Goal: Transaction & Acquisition: Purchase product/service

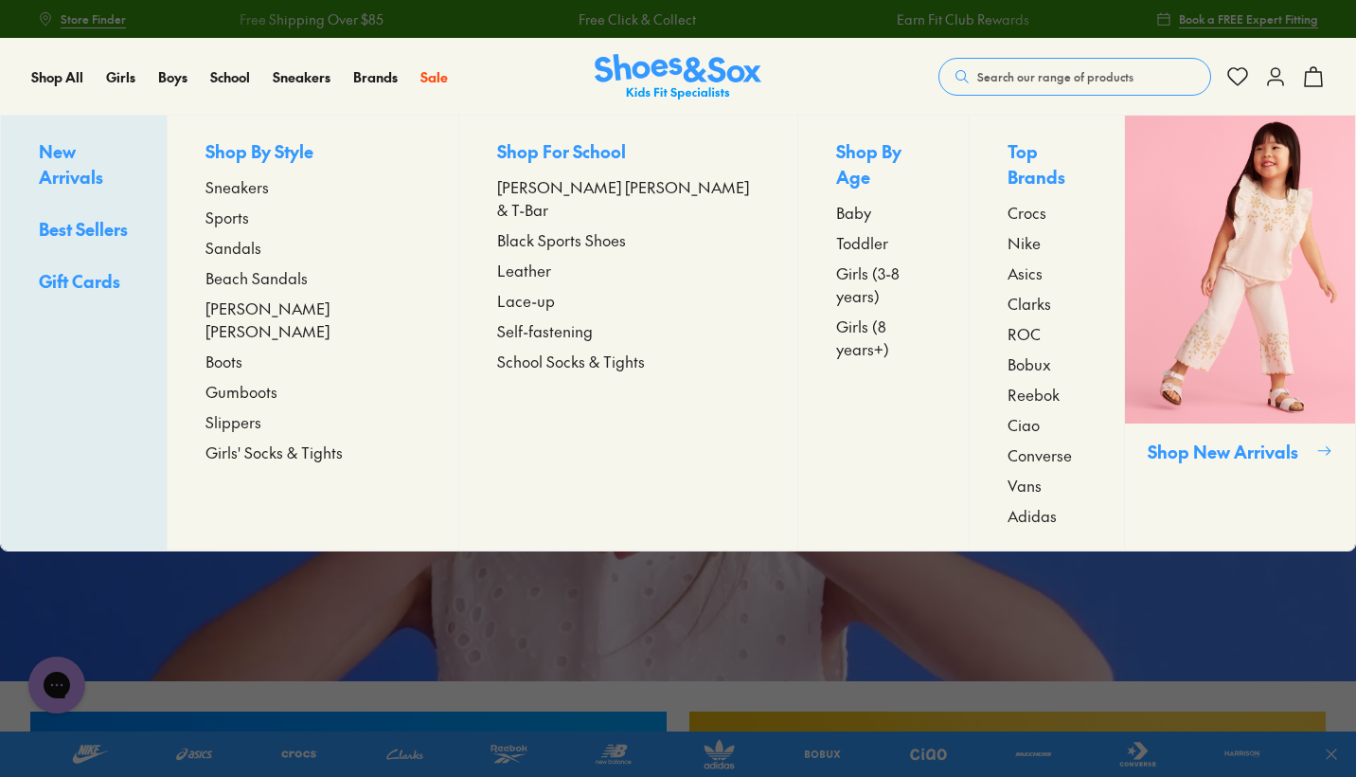
click at [836, 201] on span "Baby" at bounding box center [853, 212] width 35 height 23
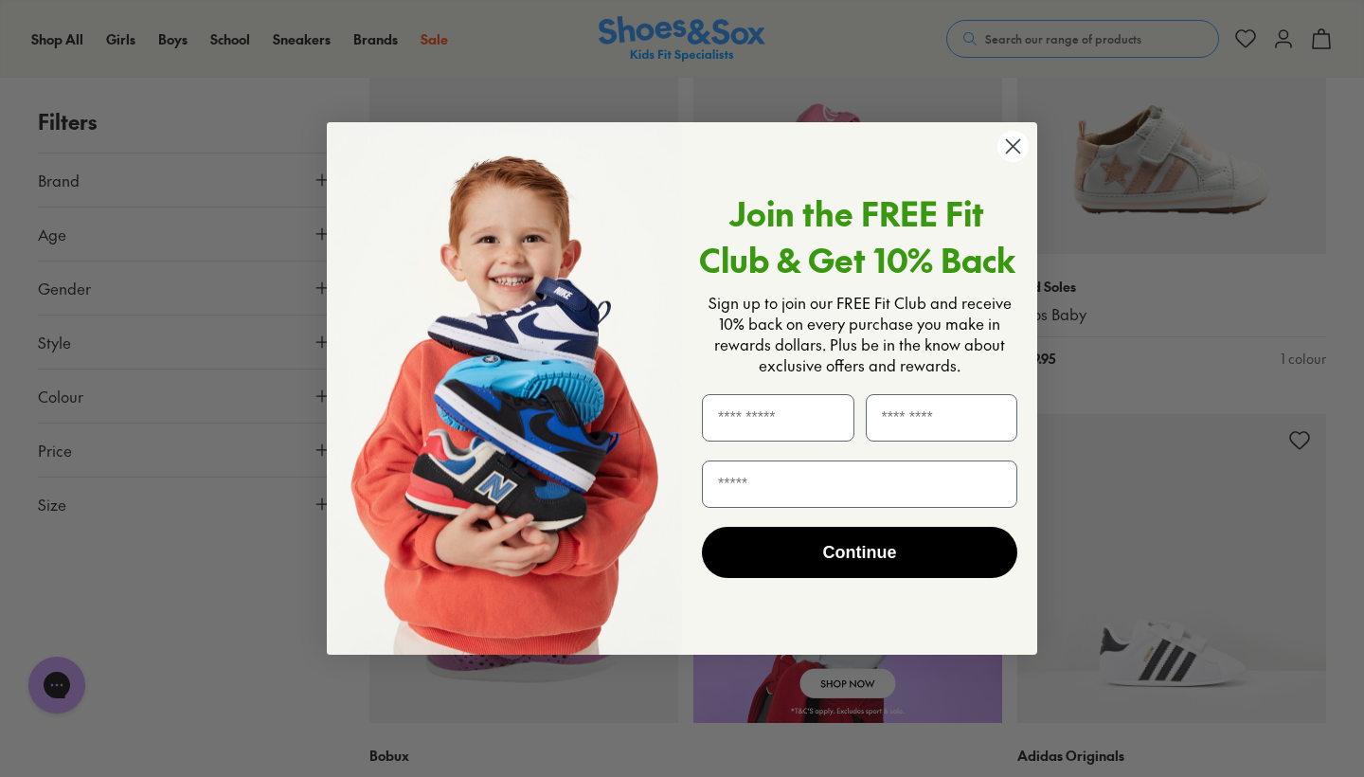
scroll to position [907, 0]
click at [1012, 152] on circle "Close dialog" at bounding box center [1012, 146] width 31 height 31
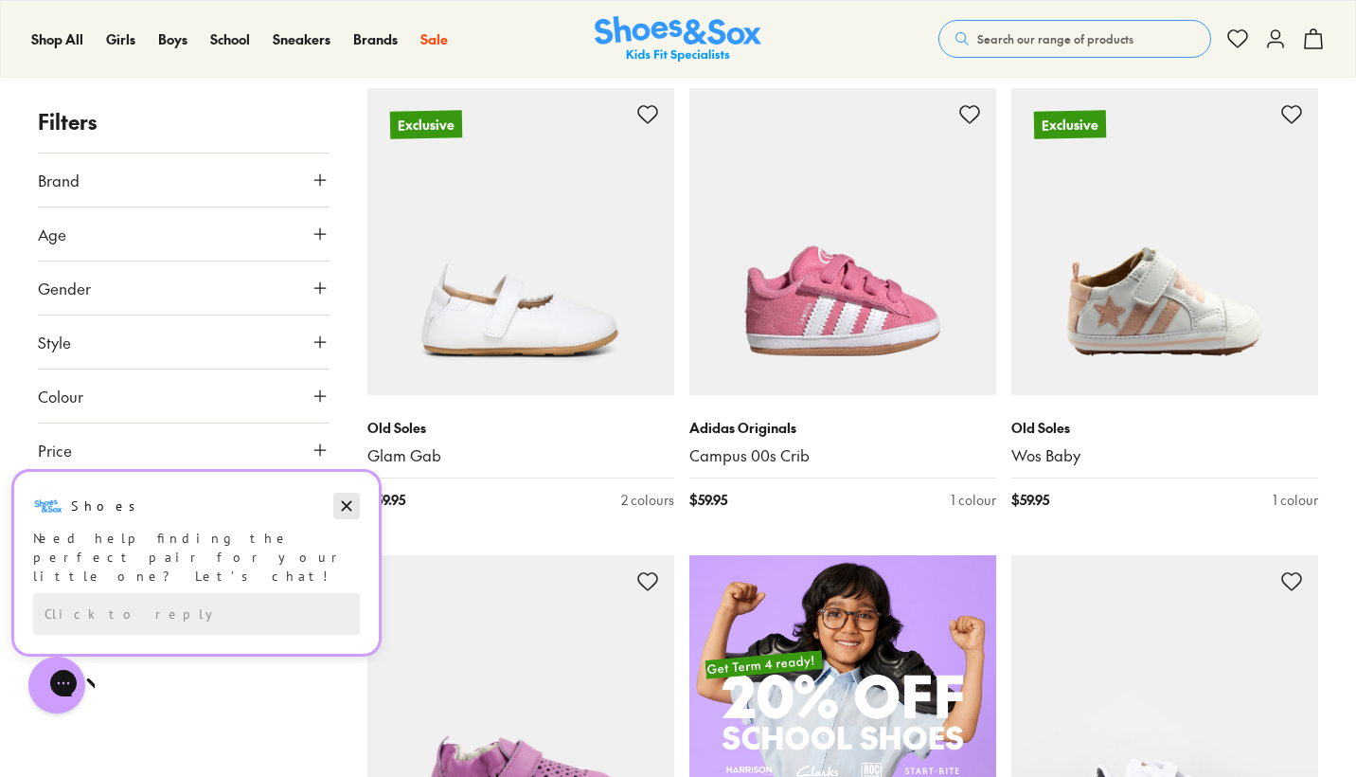
click at [346, 504] on icon "Dismiss campaign" at bounding box center [347, 506] width 10 height 10
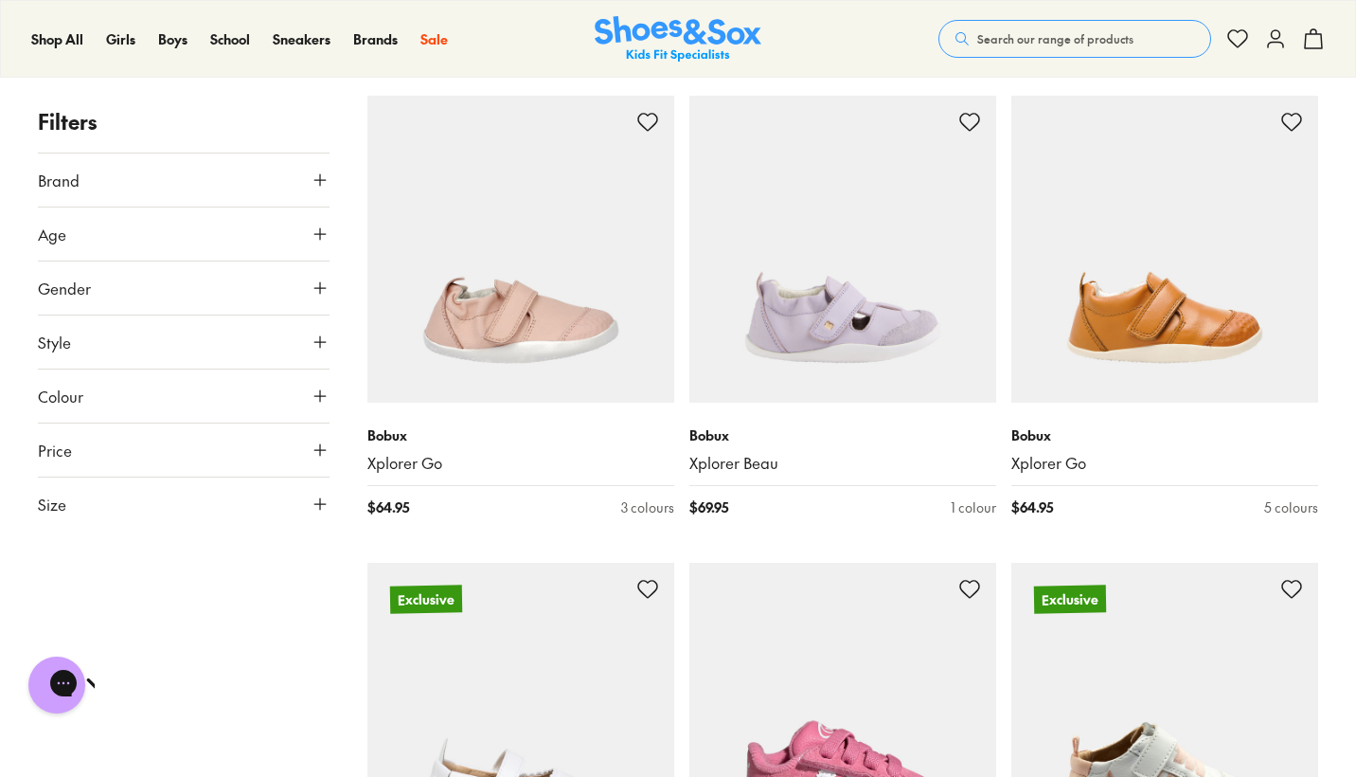
scroll to position [313, 0]
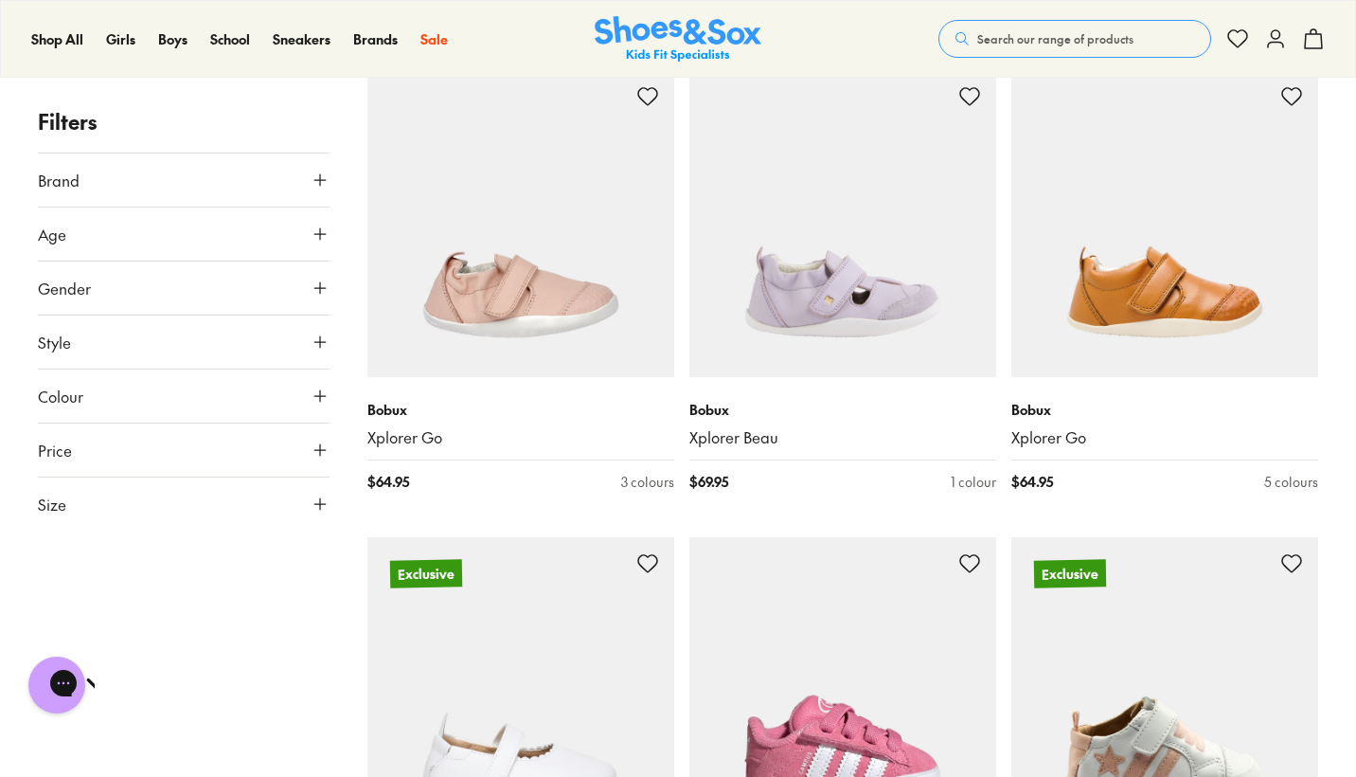
click at [320, 288] on use at bounding box center [319, 287] width 11 height 11
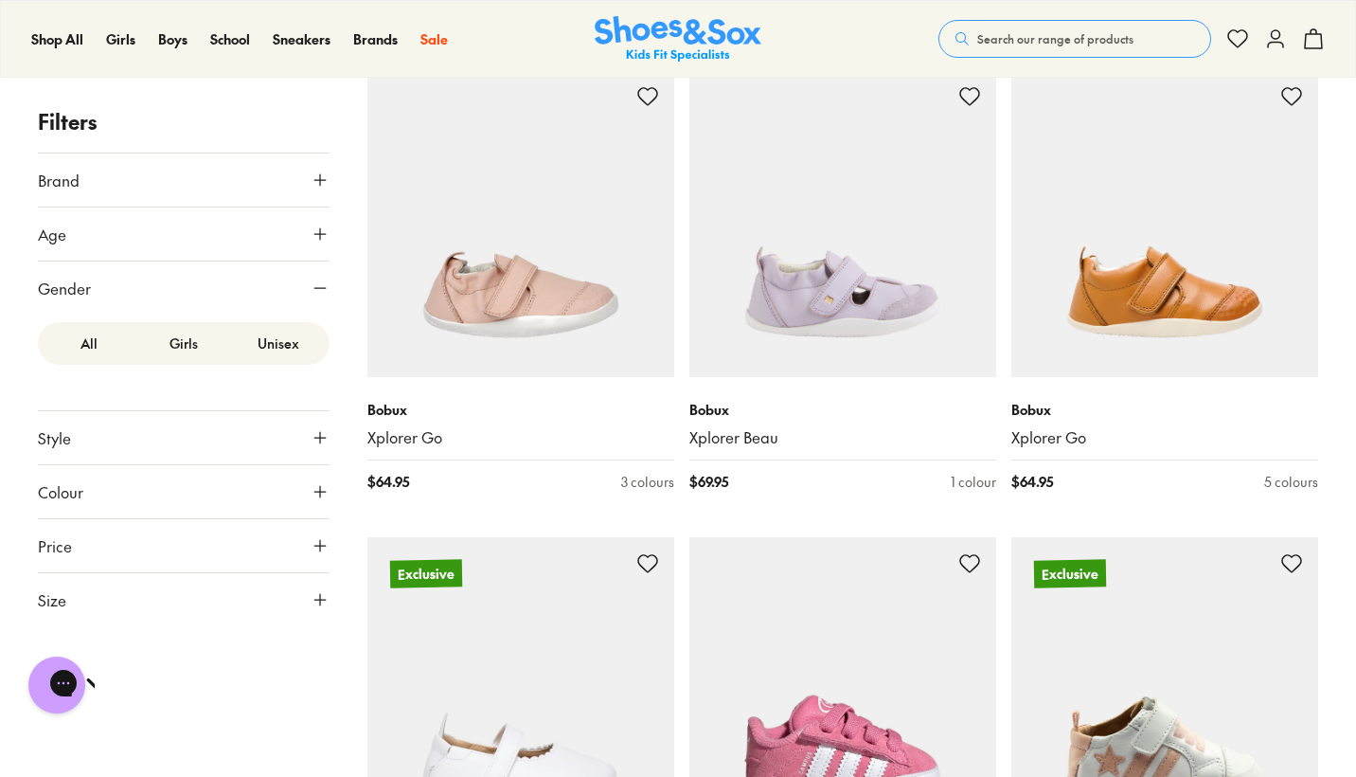
click at [190, 340] on label "Girls" at bounding box center [183, 343] width 95 height 35
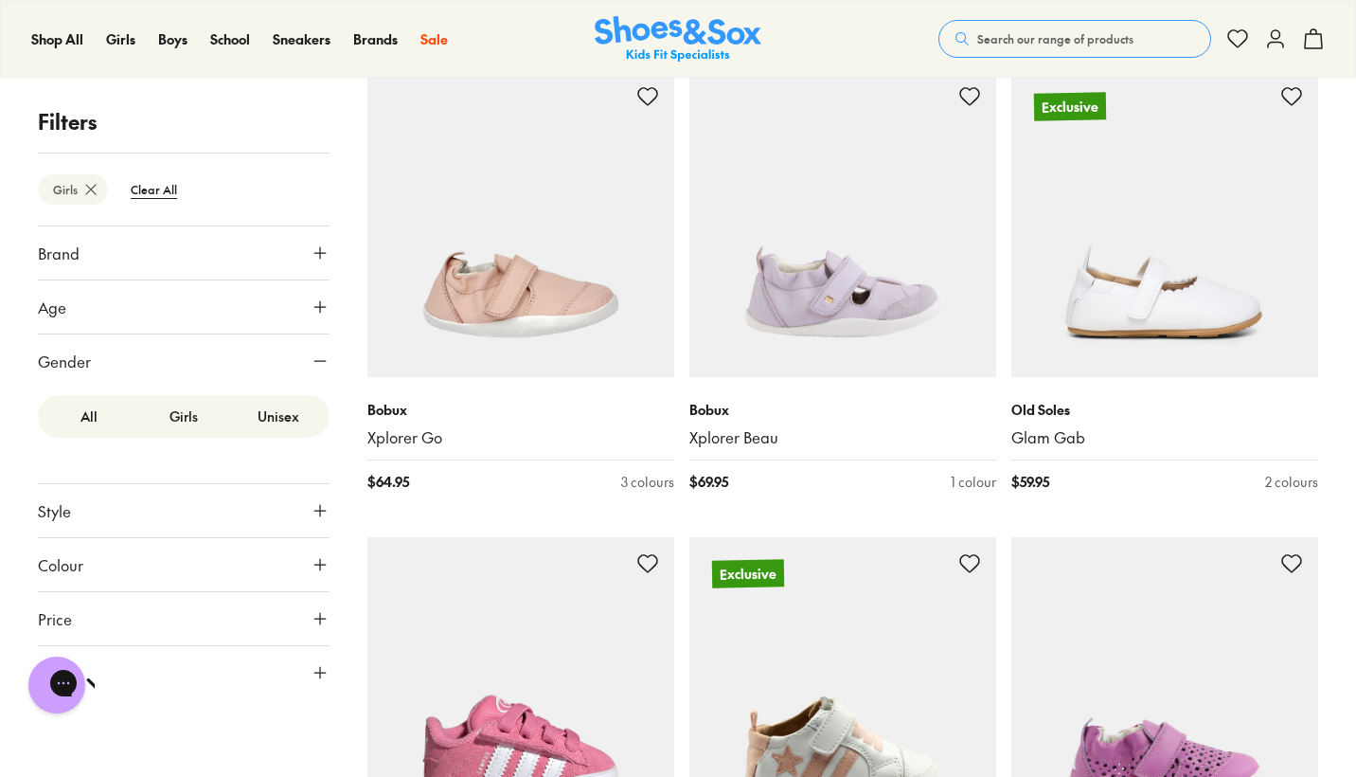
click at [320, 300] on icon at bounding box center [320, 306] width 19 height 19
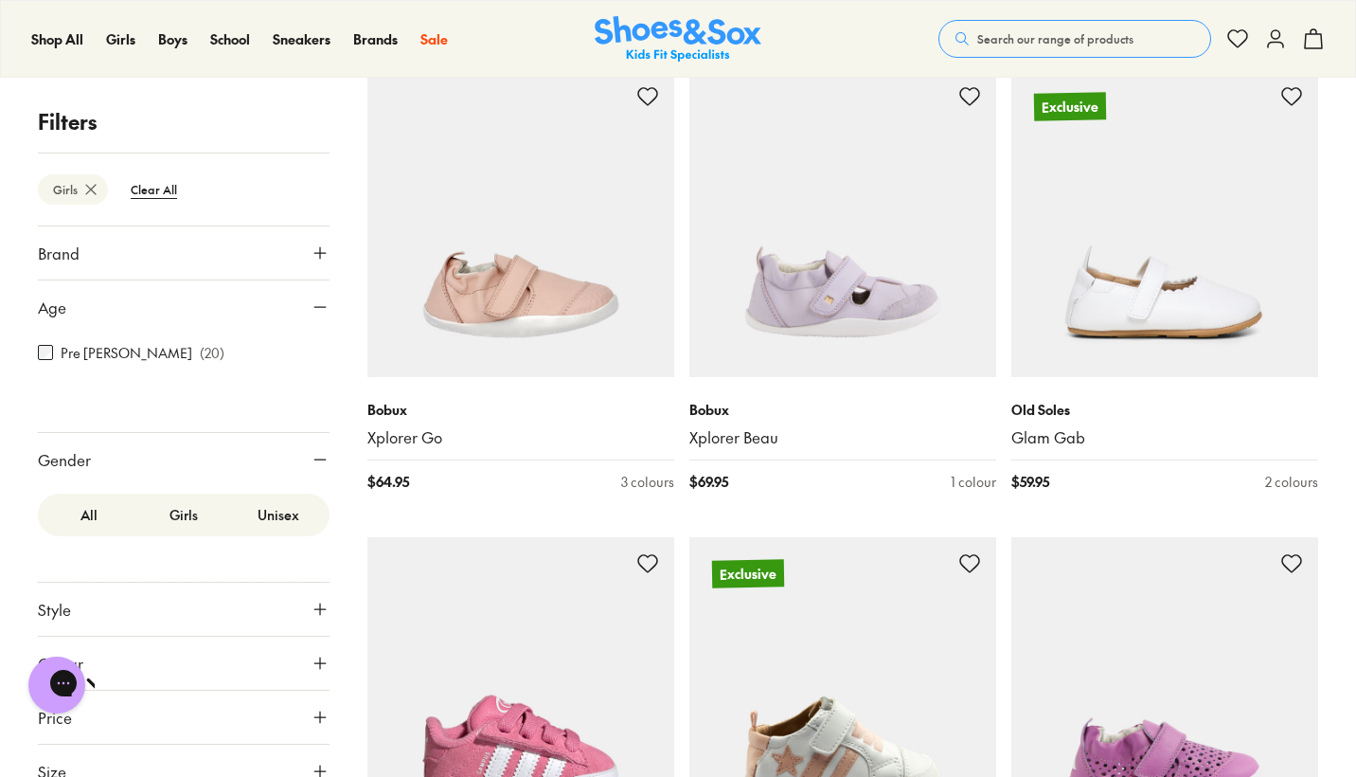
click at [313, 306] on icon at bounding box center [320, 306] width 19 height 19
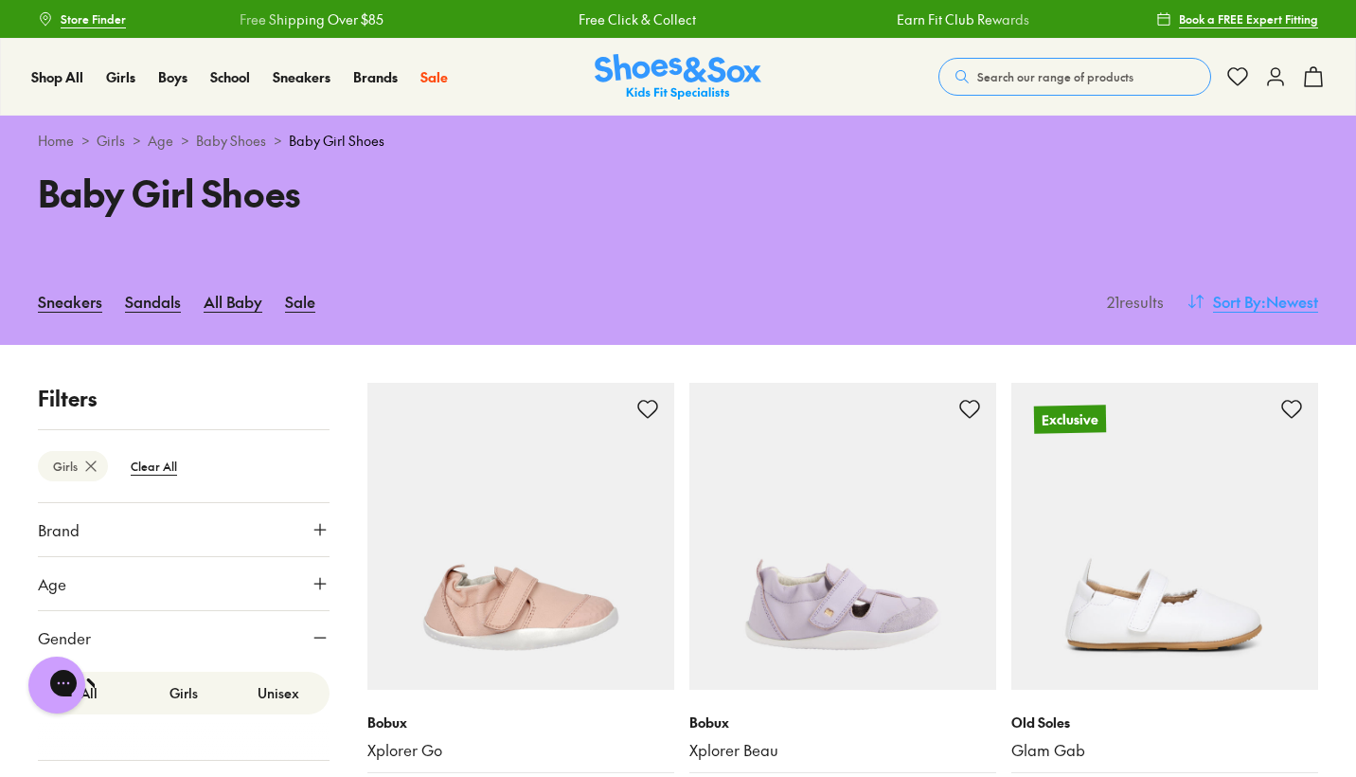
click at [1292, 309] on span ": Newest" at bounding box center [1290, 301] width 57 height 23
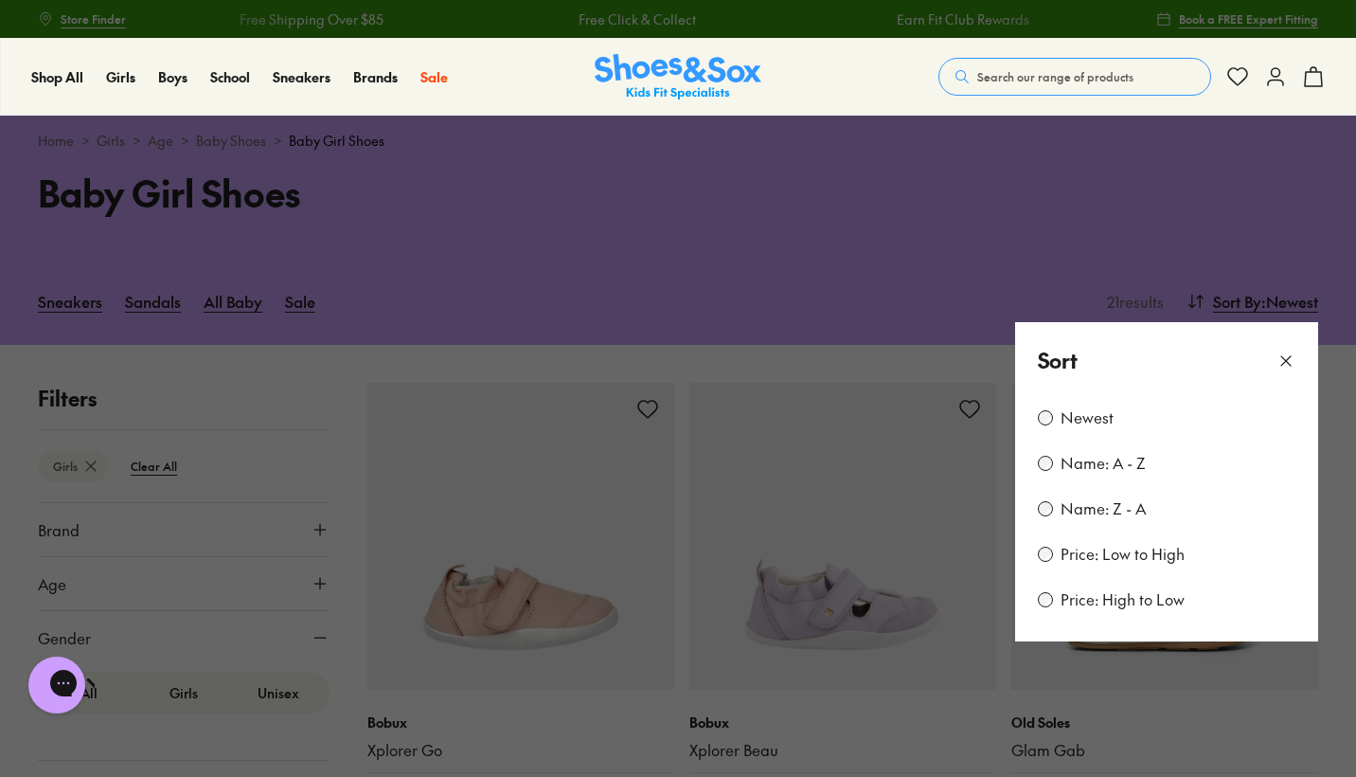
click at [935, 361] on button at bounding box center [678, 388] width 1356 height 777
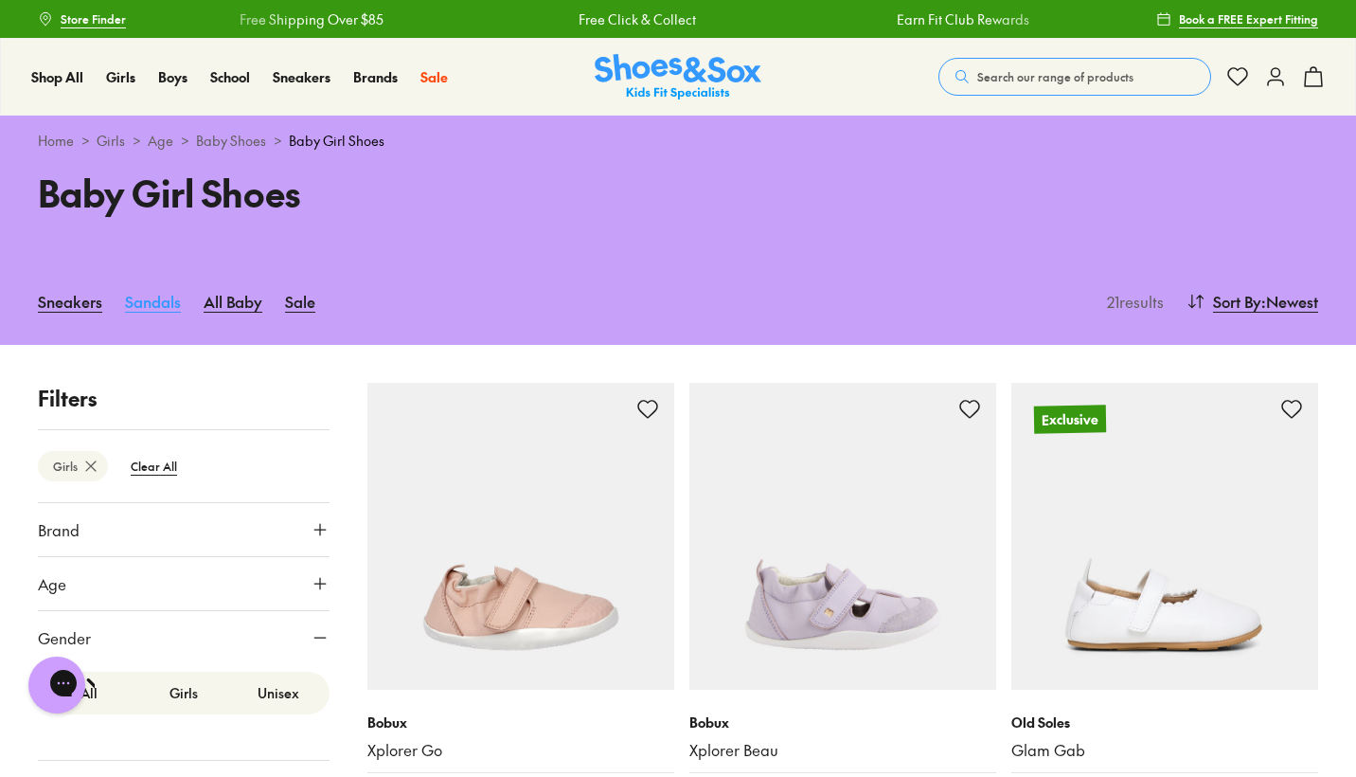
click at [148, 303] on link "Sandals" at bounding box center [153, 301] width 56 height 42
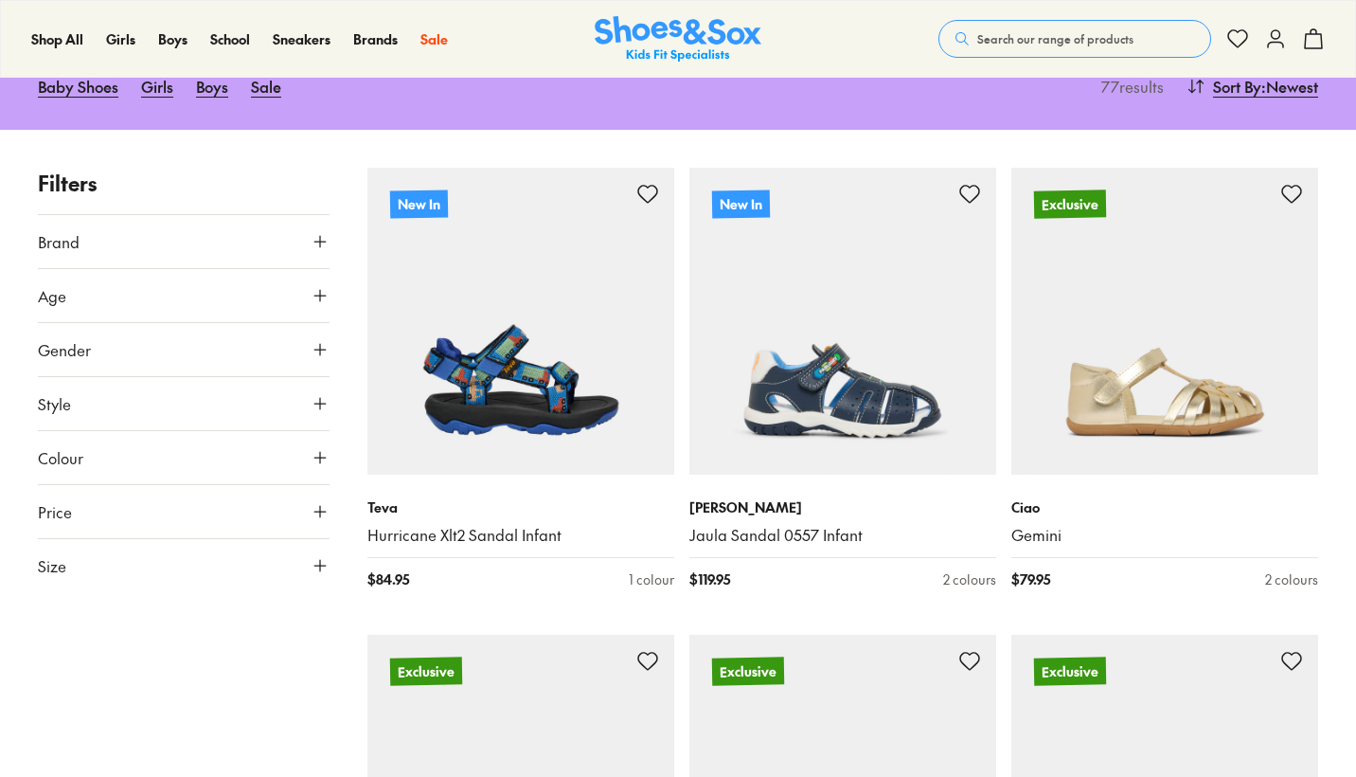
scroll to position [246, 0]
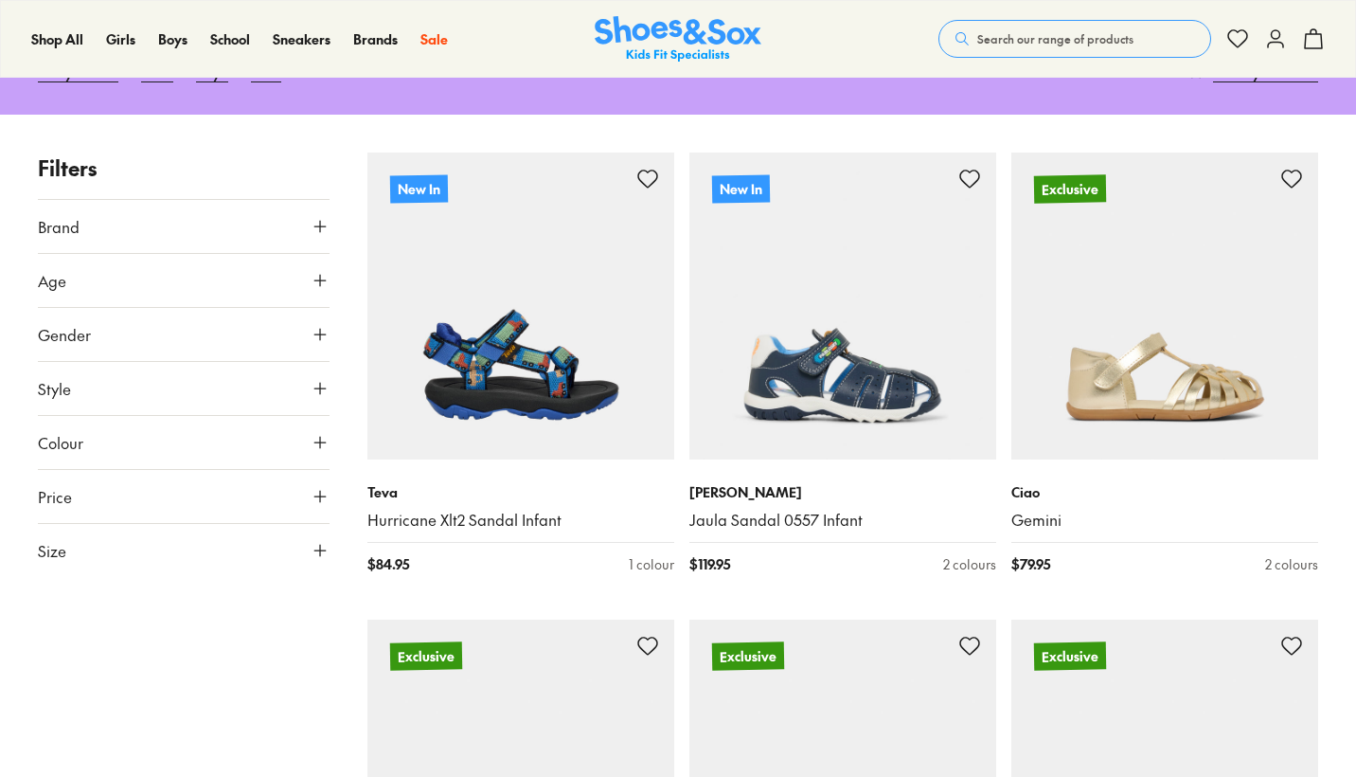
click at [307, 337] on button "Gender" at bounding box center [184, 334] width 292 height 53
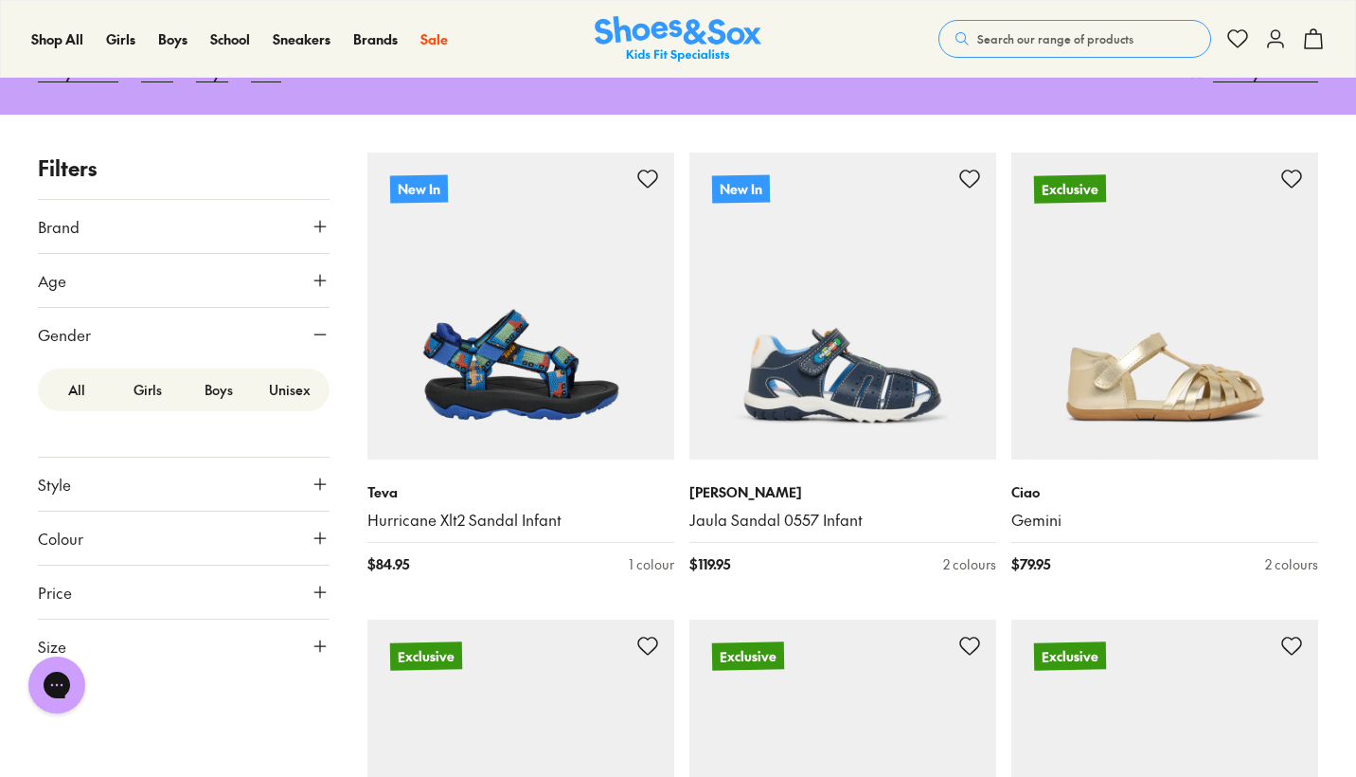
scroll to position [0, 0]
click at [153, 385] on label "Girls" at bounding box center [148, 389] width 71 height 35
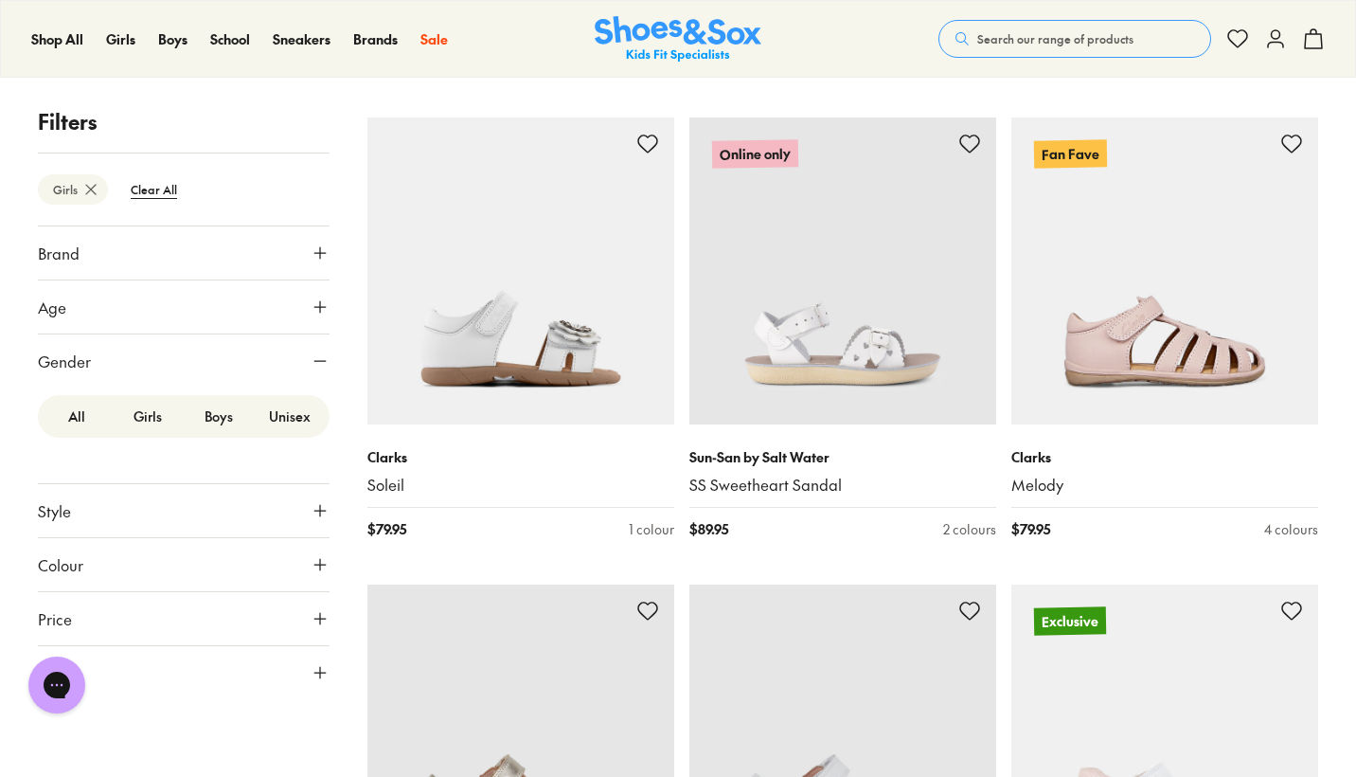
scroll to position [4017, 0]
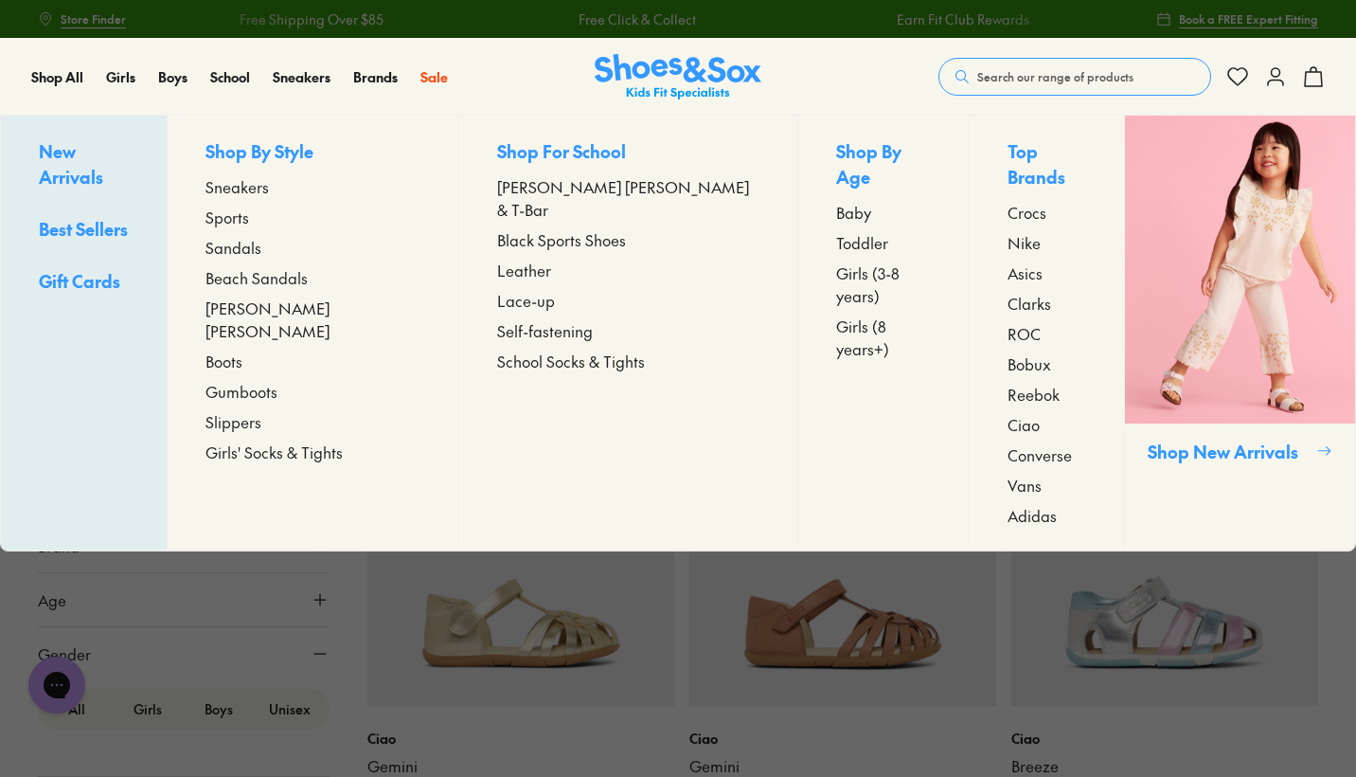
click at [836, 231] on span "Toddler" at bounding box center [862, 242] width 52 height 23
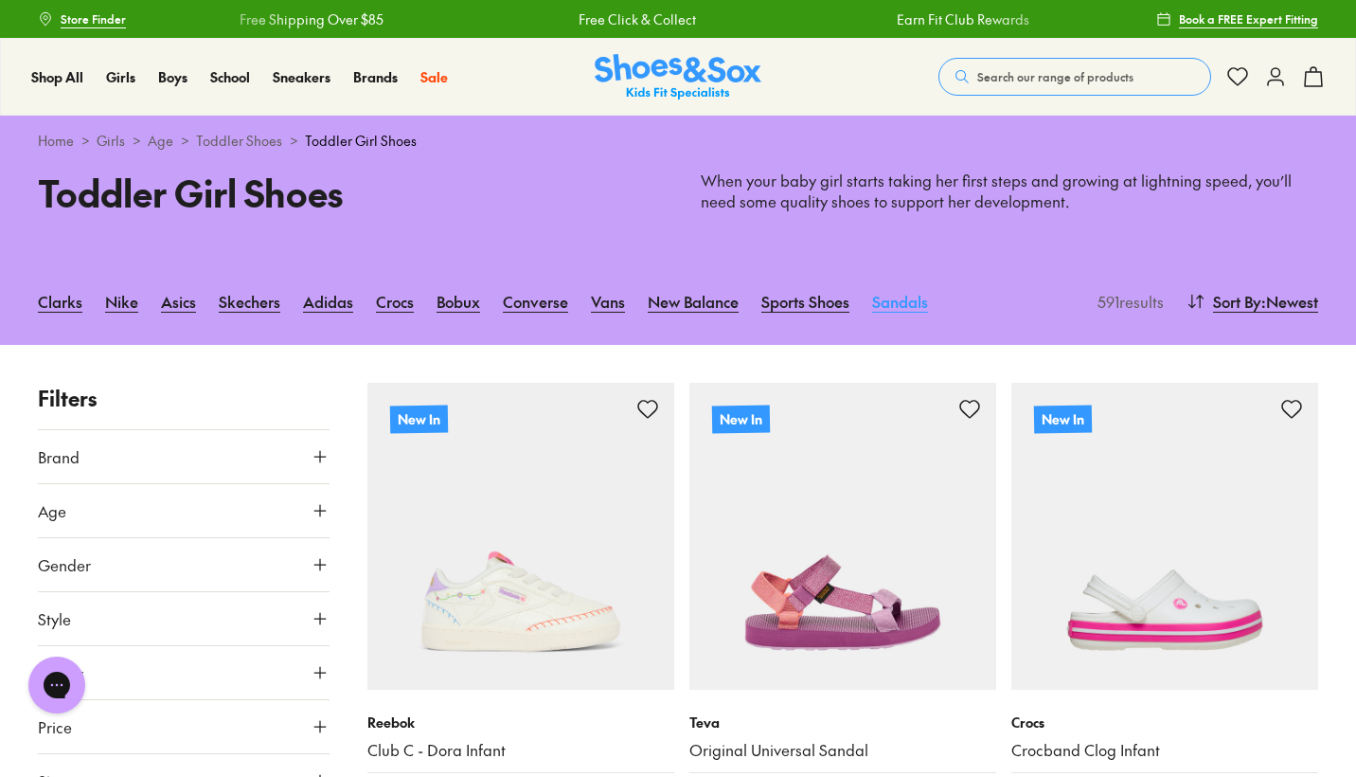
click at [915, 300] on link "Sandals" at bounding box center [900, 301] width 56 height 42
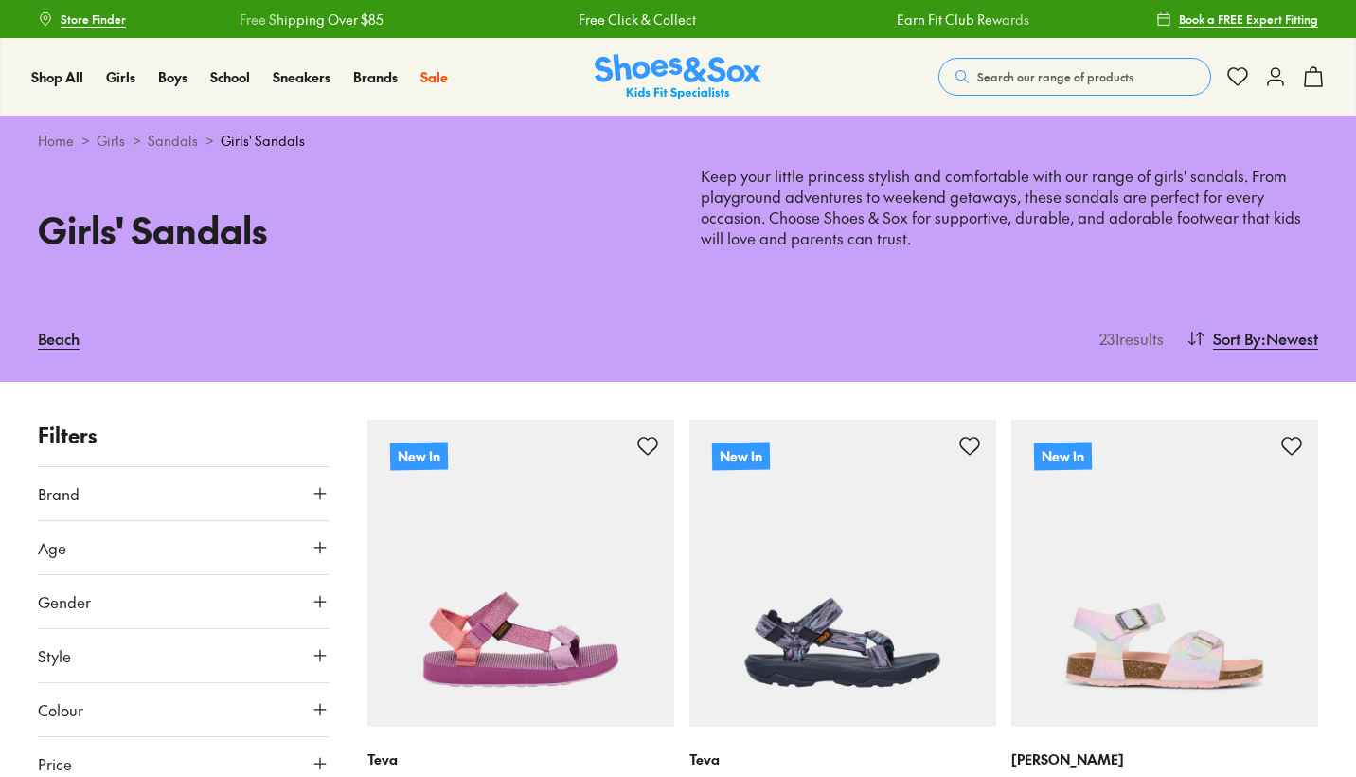
click at [66, 542] on span "Age" at bounding box center [52, 547] width 28 height 23
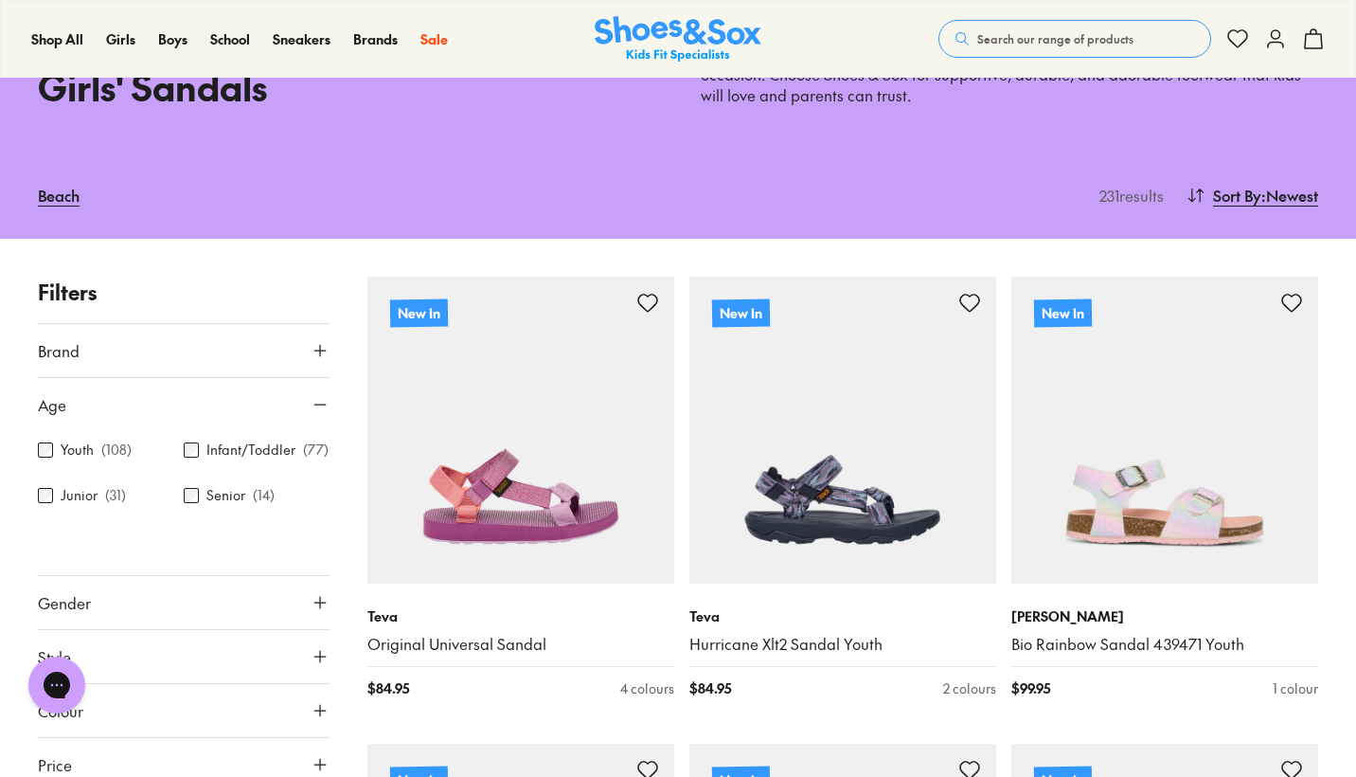
scroll to position [144, 0]
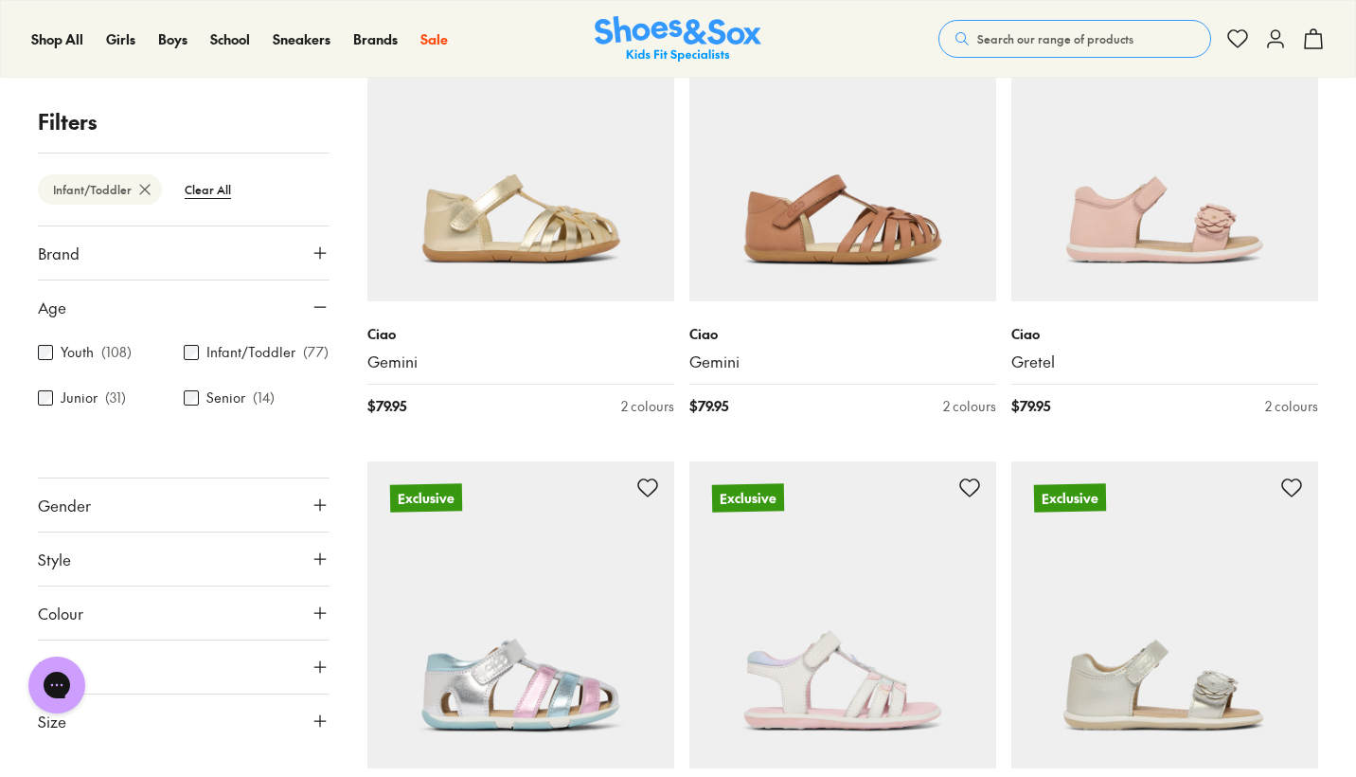
scroll to position [475, 0]
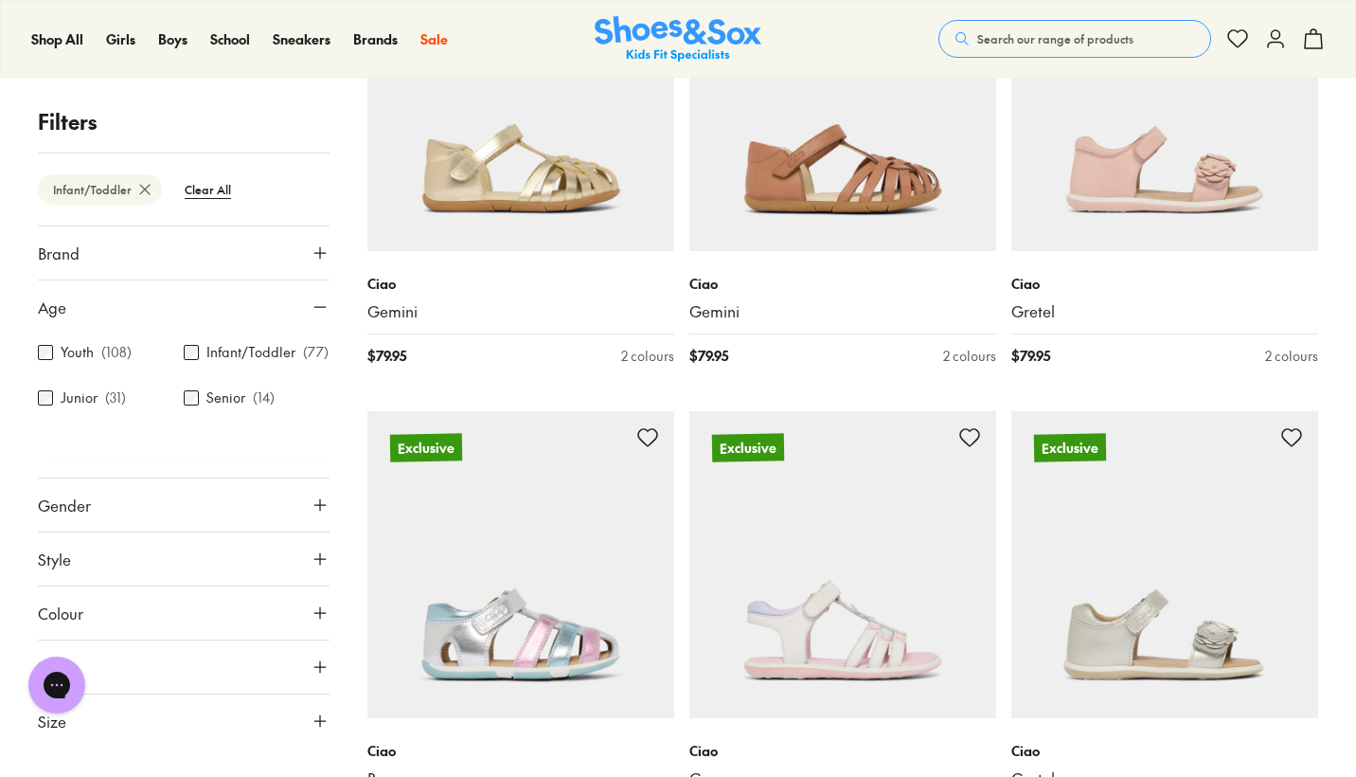
click at [308, 510] on button "Gender" at bounding box center [184, 504] width 292 height 53
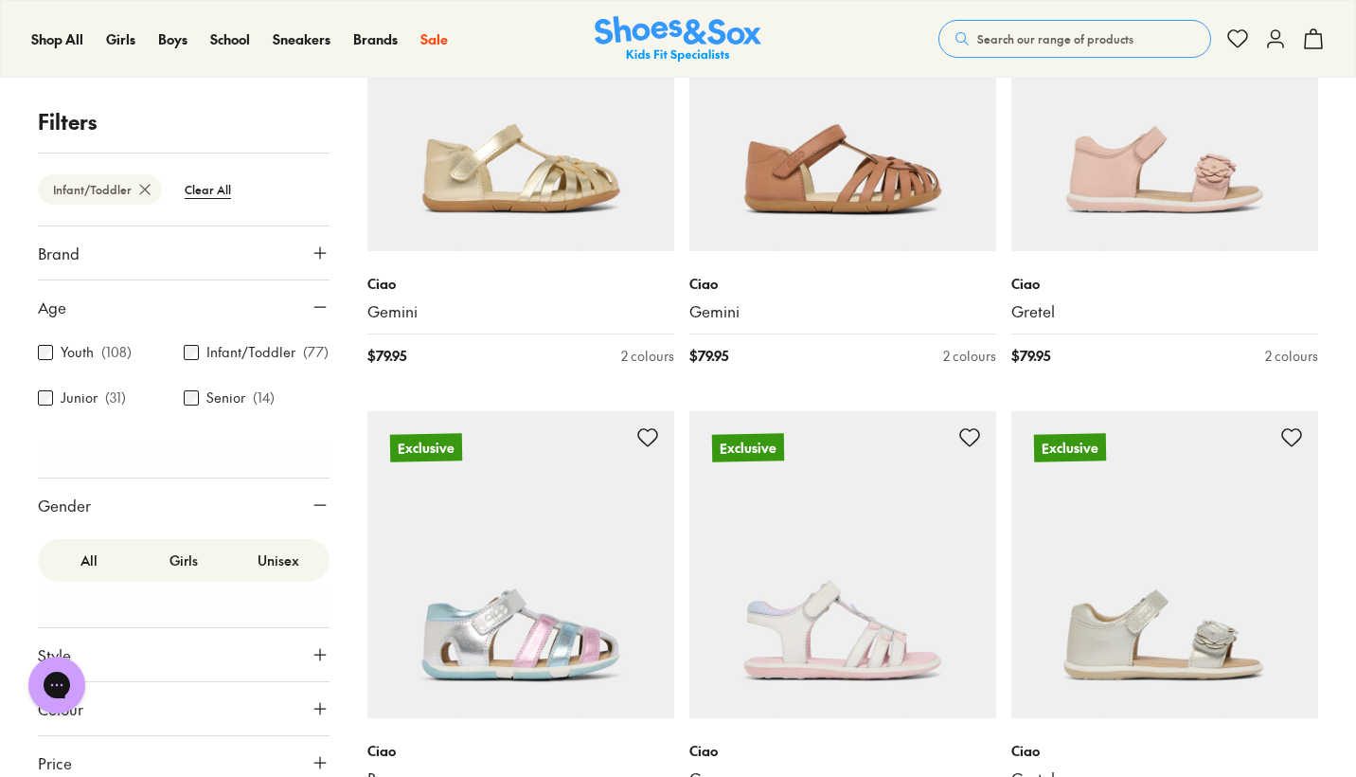
click at [170, 562] on label "Girls" at bounding box center [183, 560] width 95 height 35
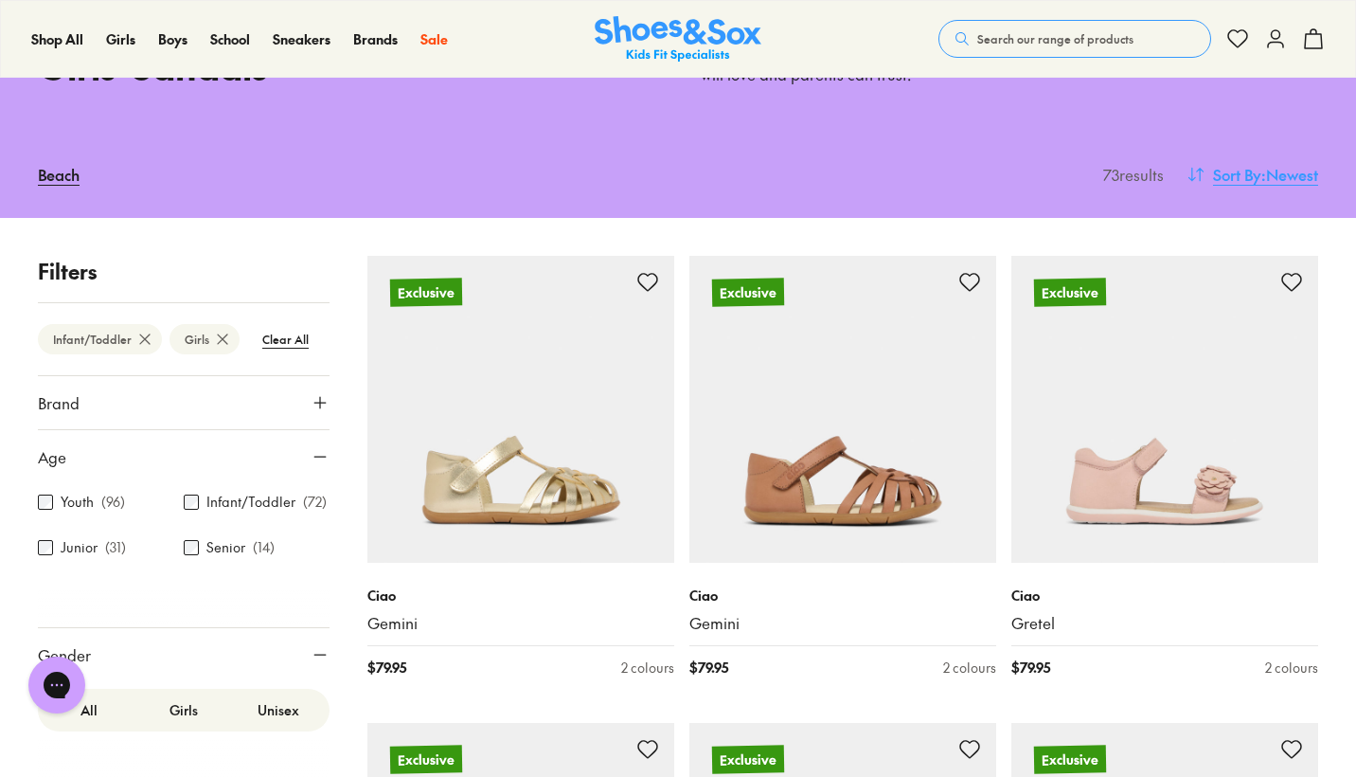
click at [1273, 164] on span ": Newest" at bounding box center [1290, 174] width 57 height 23
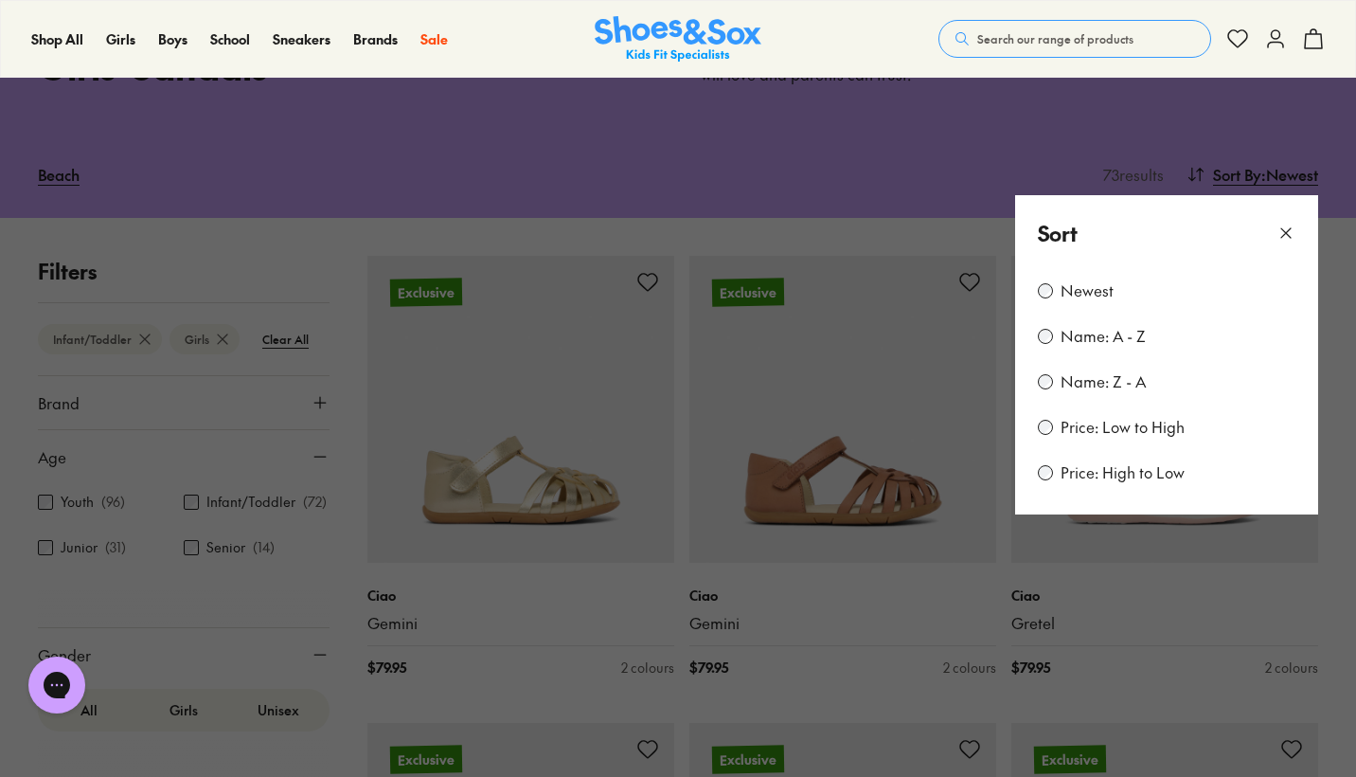
click at [1119, 421] on label "Price: Low to High" at bounding box center [1123, 427] width 124 height 21
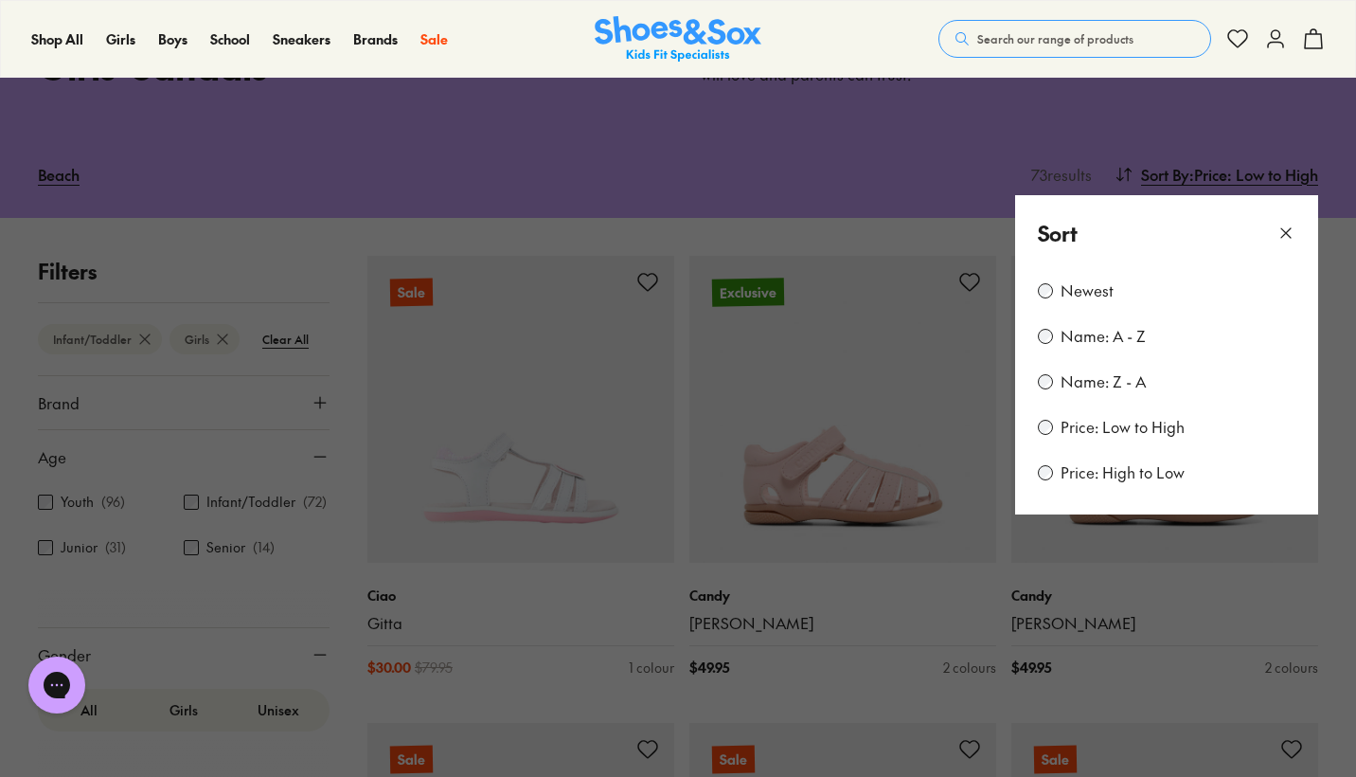
click at [850, 225] on button at bounding box center [678, 388] width 1356 height 777
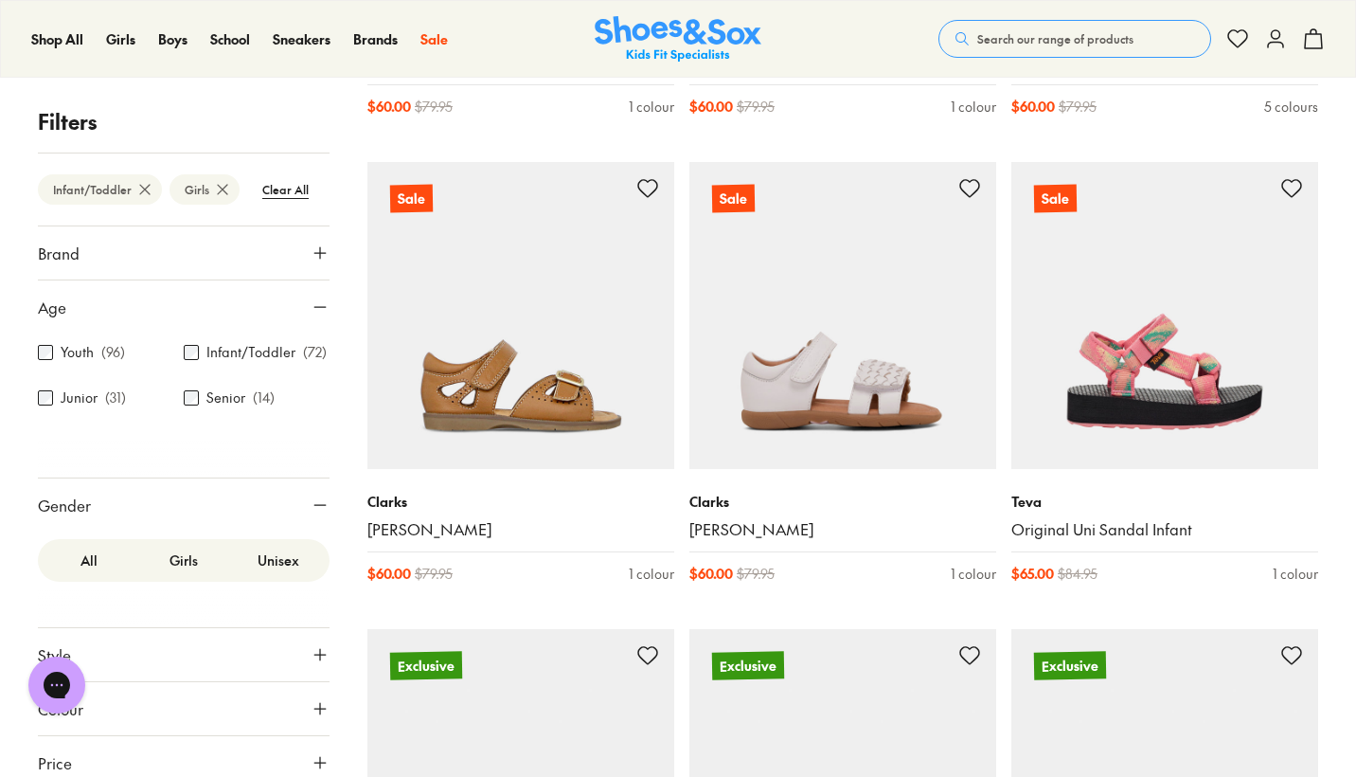
scroll to position [3526, 0]
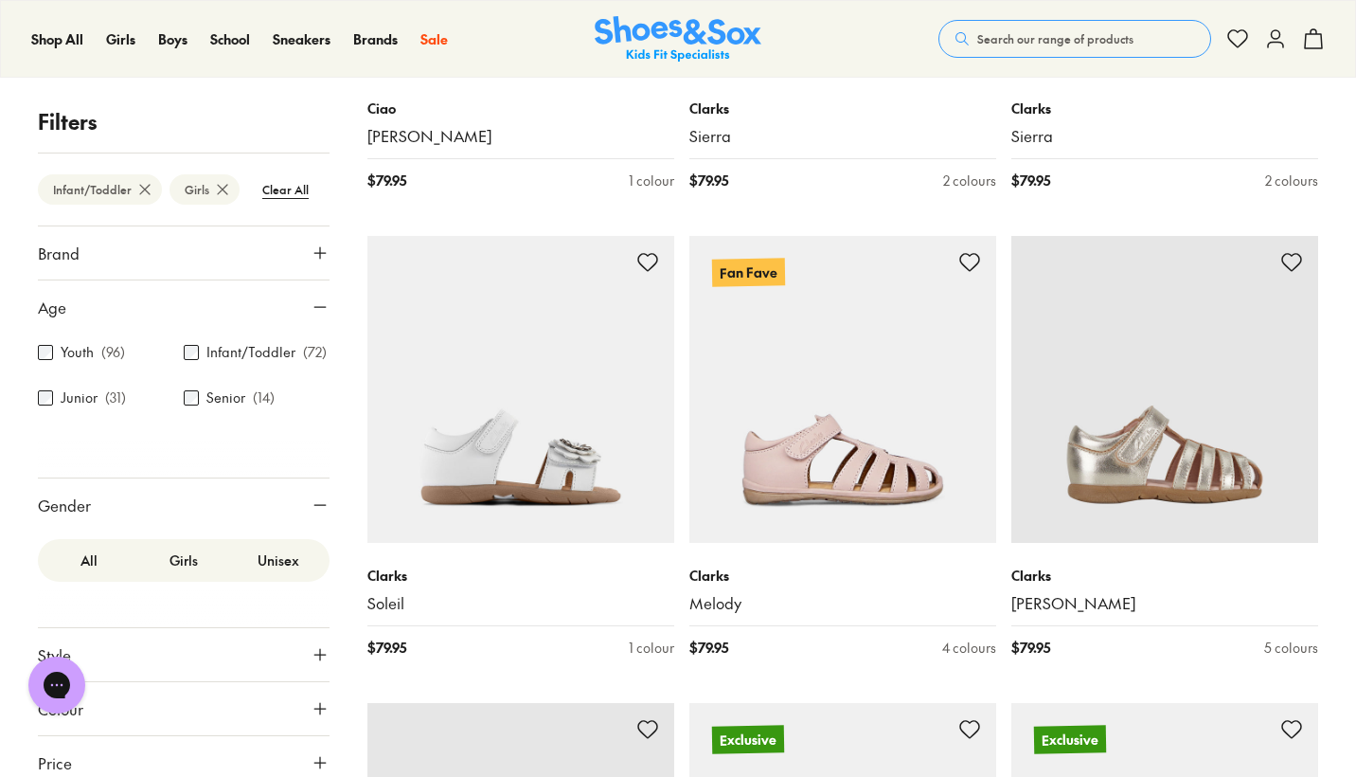
scroll to position [6725, 0]
